Goal: Task Accomplishment & Management: Manage account settings

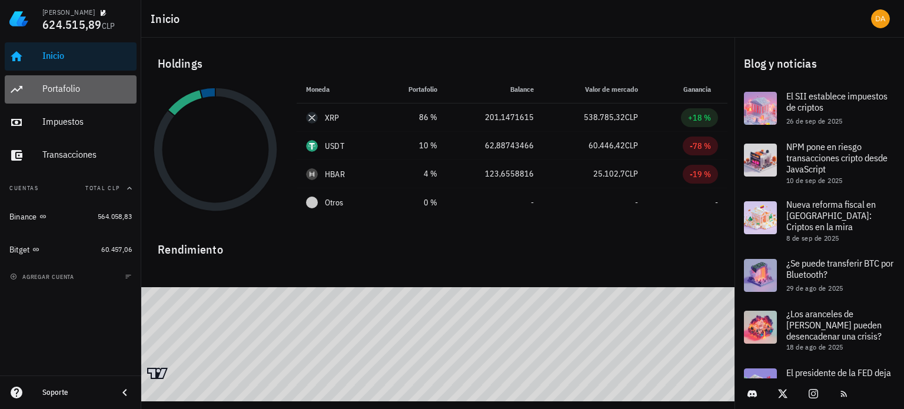
click at [87, 92] on div "Portafolio" at bounding box center [86, 88] width 89 height 11
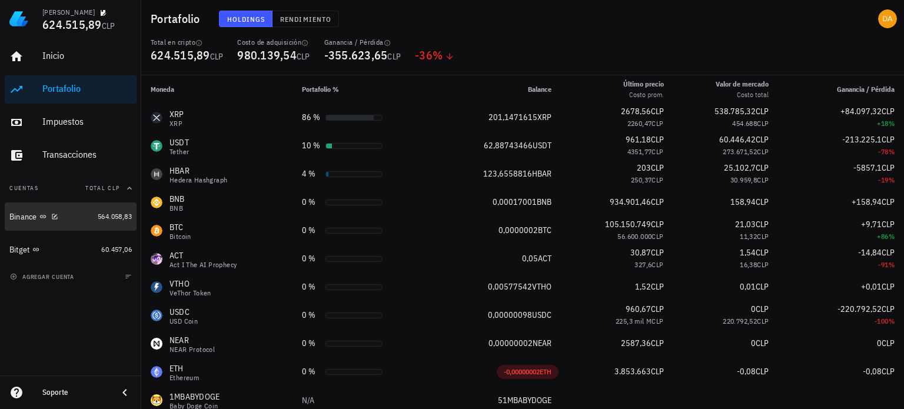
click at [32, 212] on div "Binance" at bounding box center [23, 217] width 28 height 10
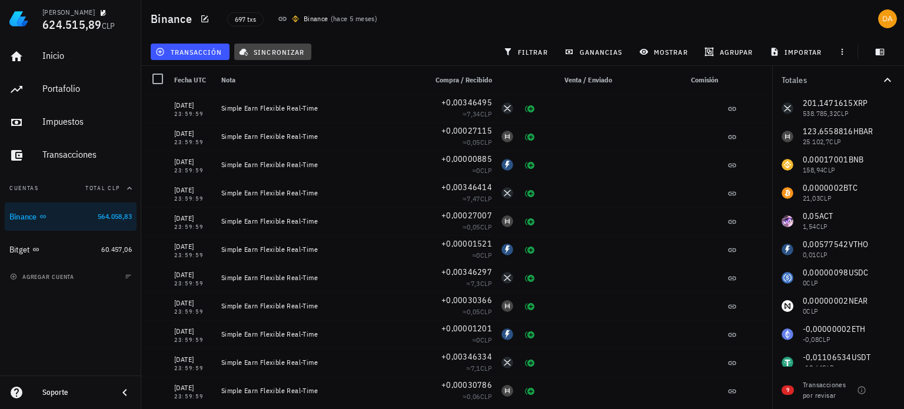
click at [272, 58] on button "sincronizar" at bounding box center [273, 52] width 78 height 16
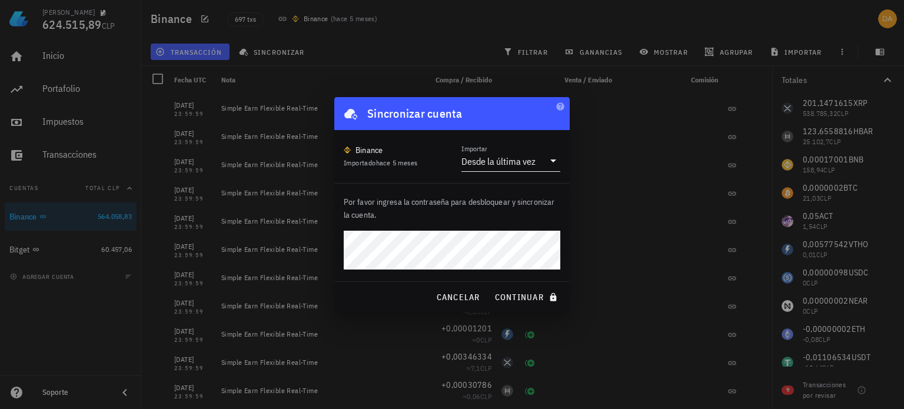
click at [551, 161] on icon at bounding box center [553, 161] width 14 height 14
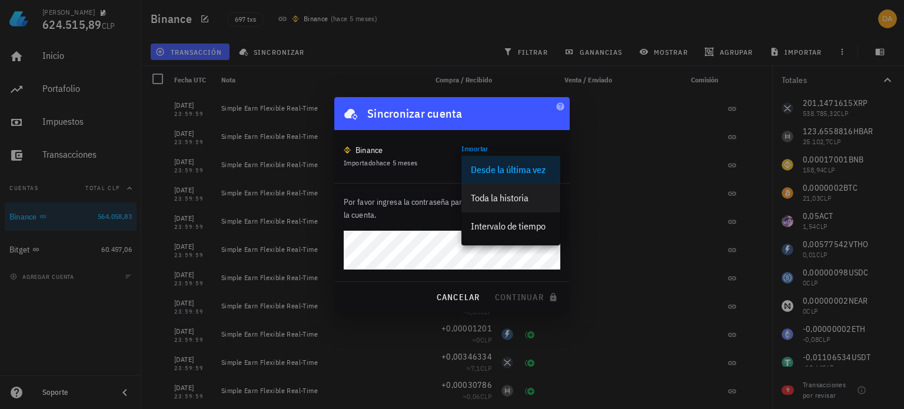
click at [485, 195] on div "Toda la historia" at bounding box center [511, 197] width 80 height 11
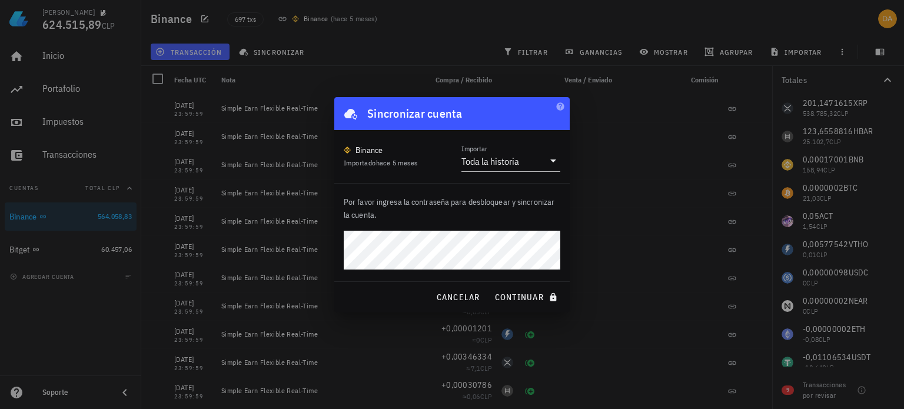
click at [490, 287] on button "continuar" at bounding box center [527, 297] width 75 height 21
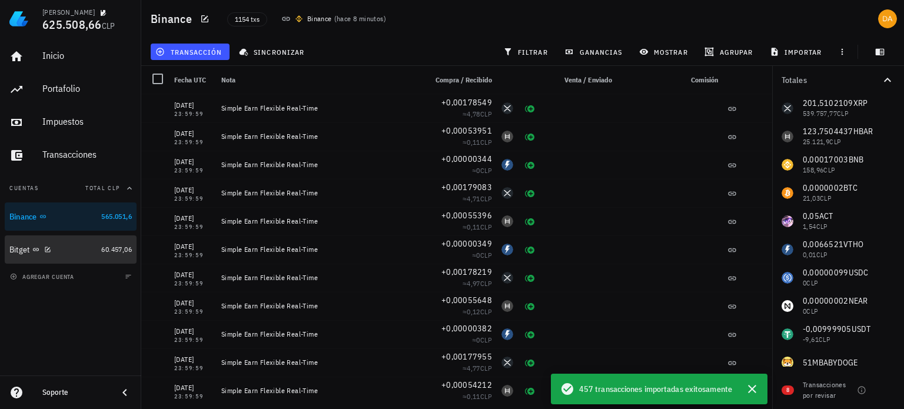
click at [42, 255] on div "Bitget" at bounding box center [52, 249] width 87 height 25
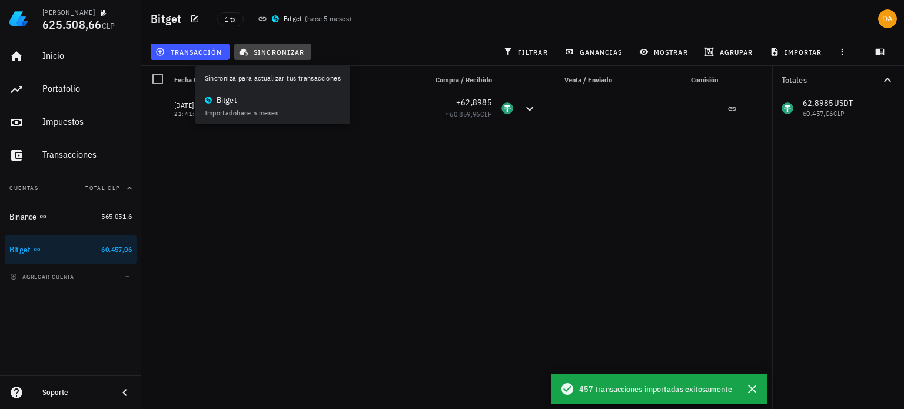
click at [268, 48] on span "sincronizar" at bounding box center [272, 51] width 63 height 9
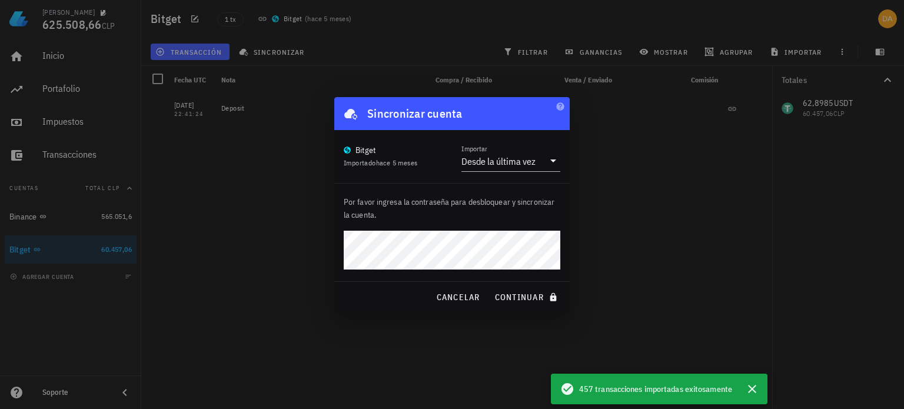
click at [490, 287] on button "continuar" at bounding box center [527, 297] width 75 height 21
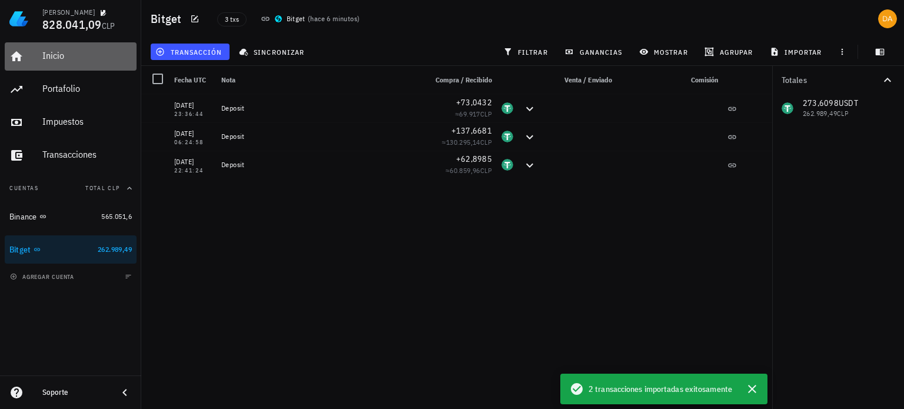
drag, startPoint x: 61, startPoint y: 52, endPoint x: 61, endPoint y: 29, distance: 23.5
click at [61, 52] on div "Inicio" at bounding box center [86, 55] width 89 height 11
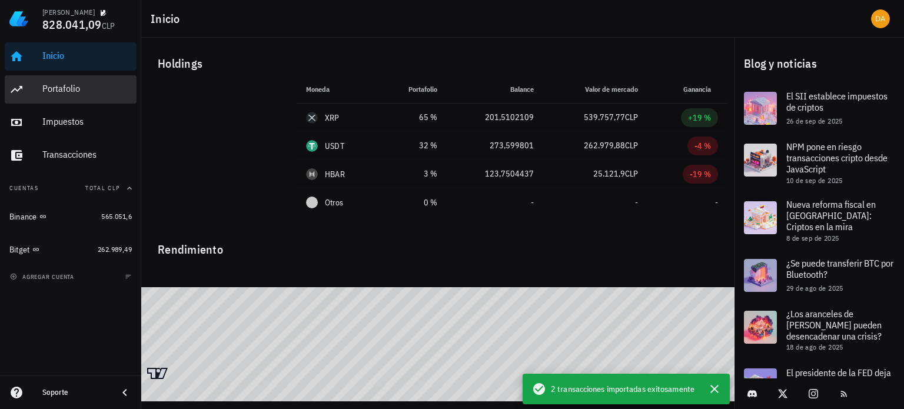
click at [61, 79] on div "Portafolio" at bounding box center [86, 89] width 89 height 26
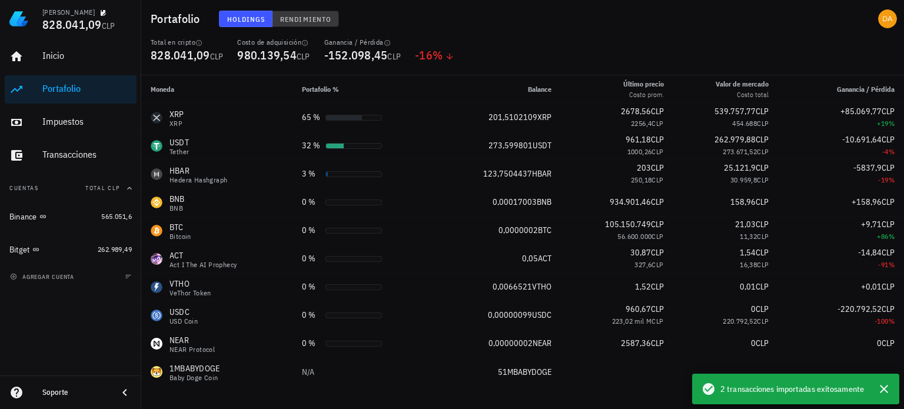
click at [308, 13] on button "Rendimiento" at bounding box center [306, 19] width 67 height 16
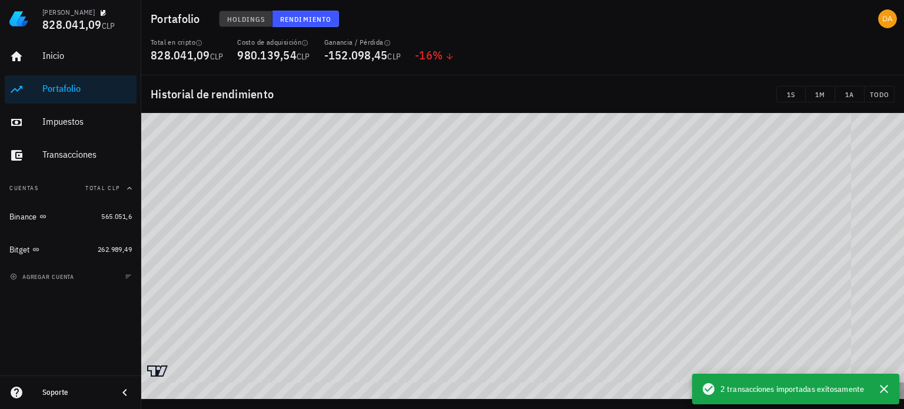
click at [239, 21] on span "Holdings" at bounding box center [246, 19] width 39 height 9
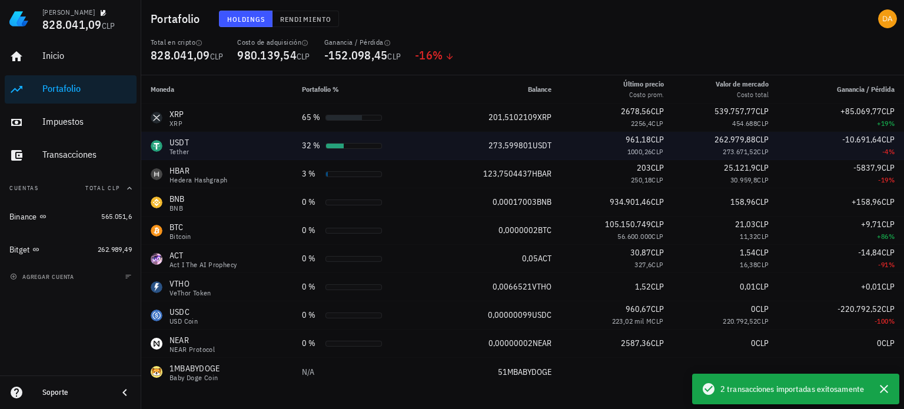
click at [180, 145] on div "USDT" at bounding box center [179, 143] width 19 height 12
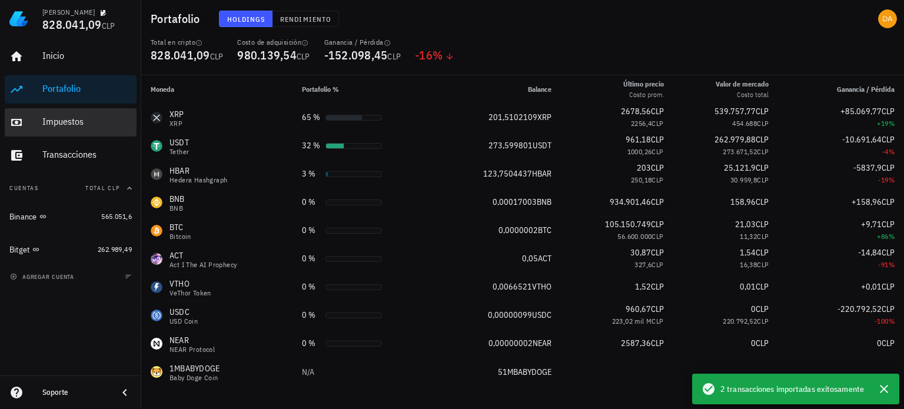
click at [49, 119] on div "Impuestos" at bounding box center [86, 121] width 89 height 11
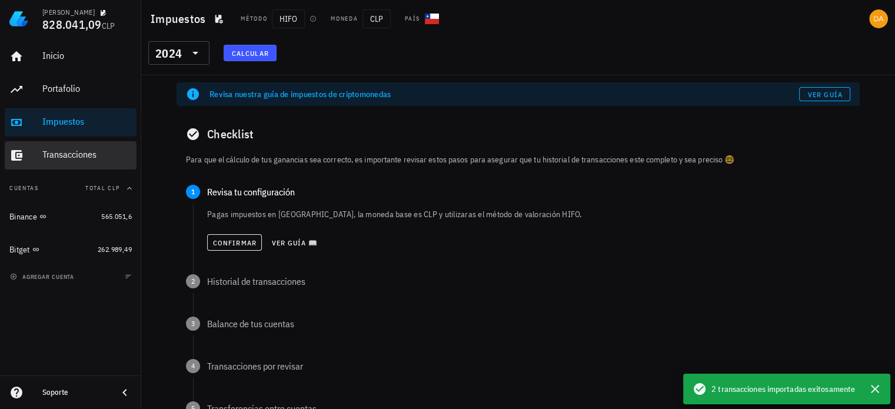
click at [72, 146] on div "Transacciones" at bounding box center [86, 155] width 89 height 26
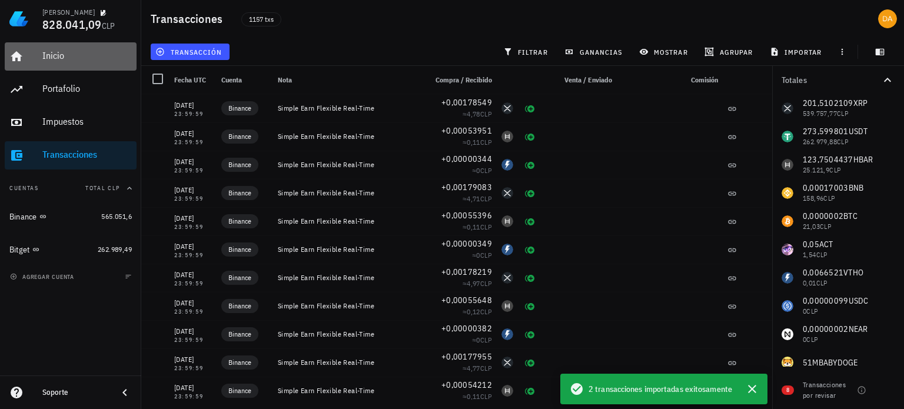
click at [54, 61] on div "Inicio" at bounding box center [86, 55] width 89 height 11
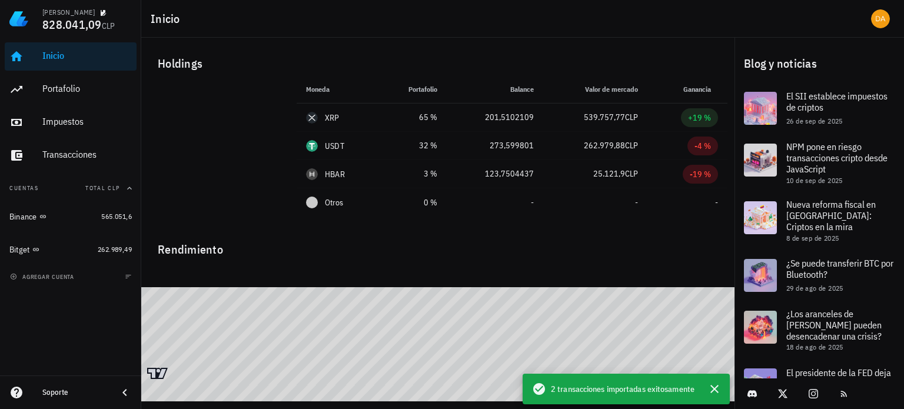
click at [502, 232] on div "Rendimiento" at bounding box center [437, 245] width 579 height 28
click at [61, 128] on div "Impuestos" at bounding box center [86, 122] width 89 height 26
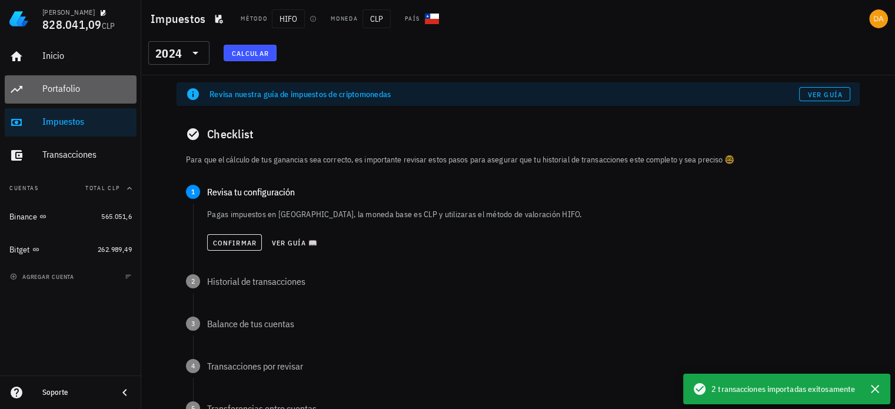
click at [73, 94] on div "Portafolio" at bounding box center [86, 88] width 89 height 11
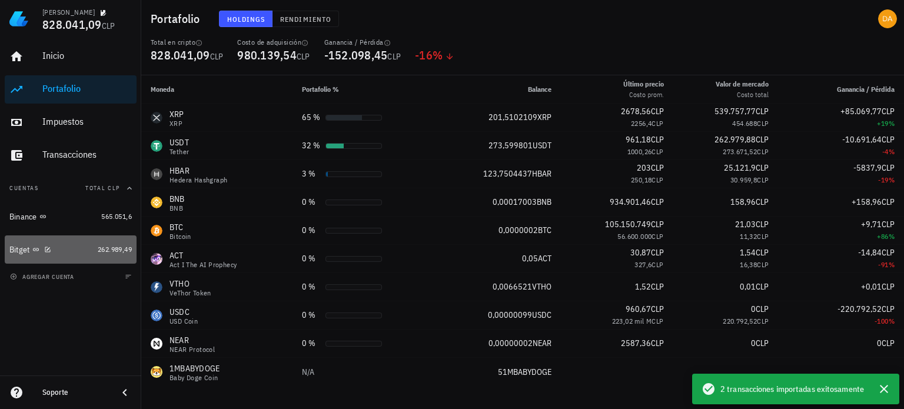
click at [21, 245] on div "Bitget" at bounding box center [19, 250] width 21 height 10
